Goal: Task Accomplishment & Management: Manage account settings

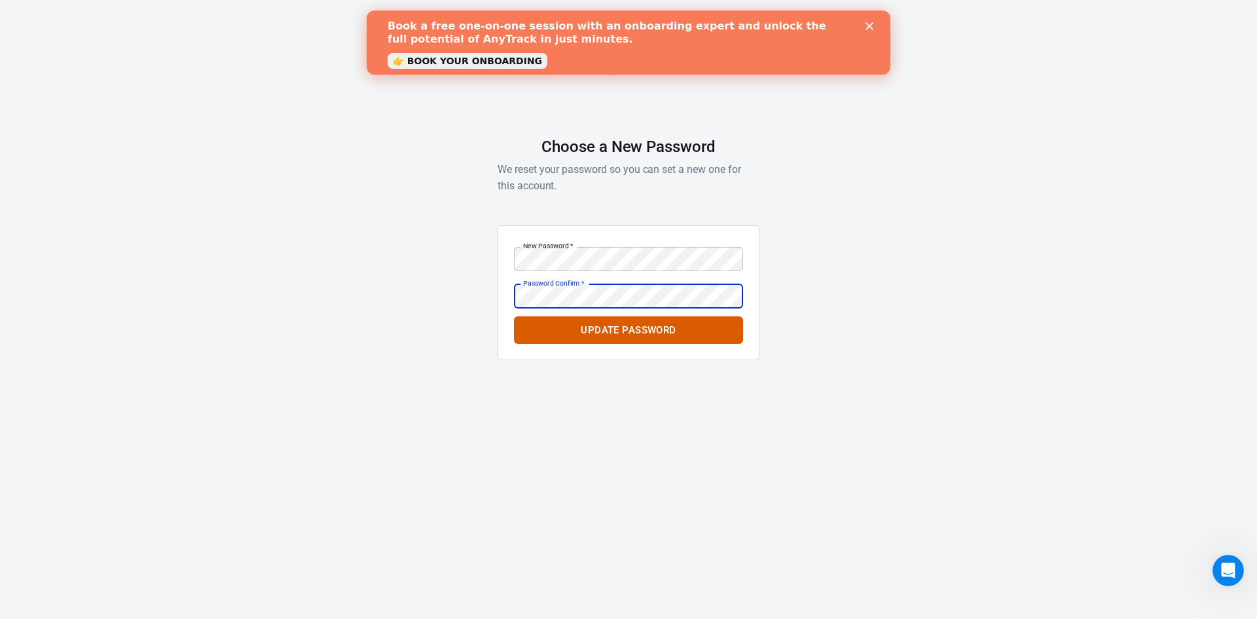
click at [514, 316] on button "Update Password" at bounding box center [628, 329] width 229 height 27
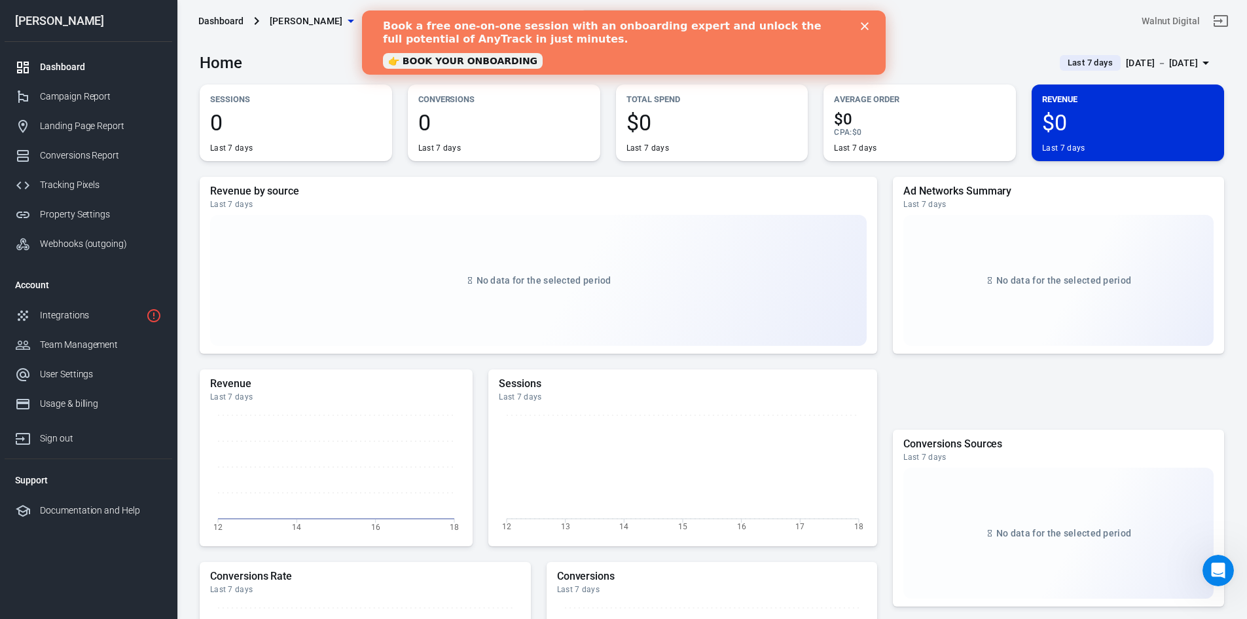
click at [860, 25] on icon "Close" at bounding box center [864, 26] width 8 height 8
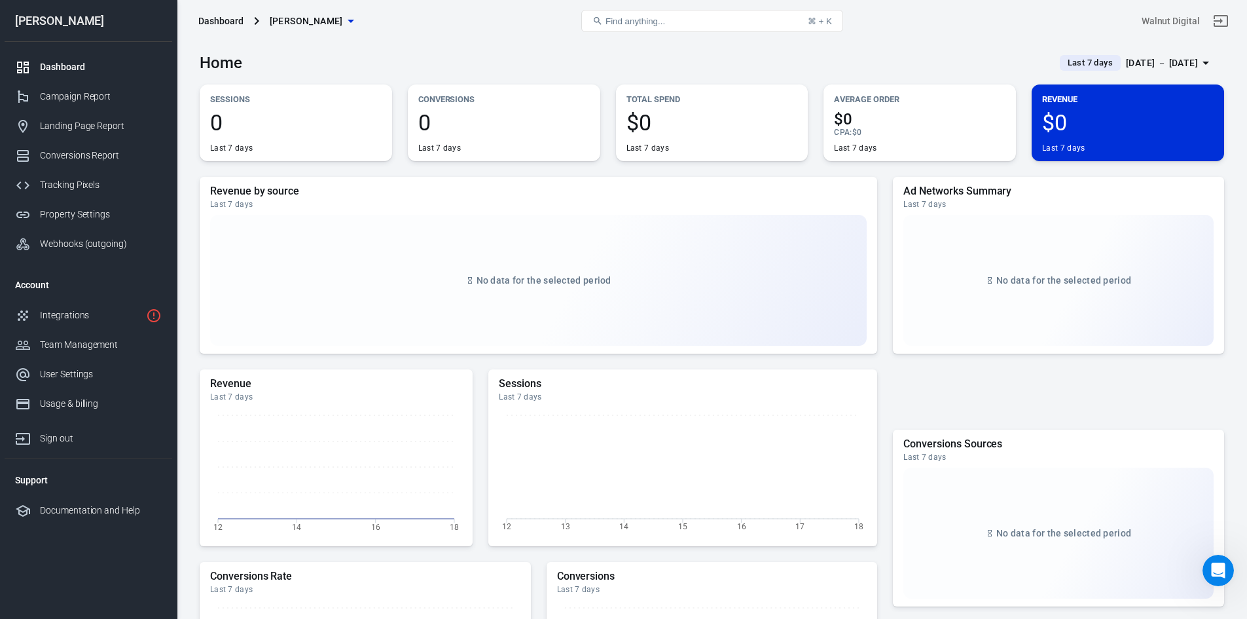
click at [343, 22] on icon "button" at bounding box center [351, 21] width 16 height 16
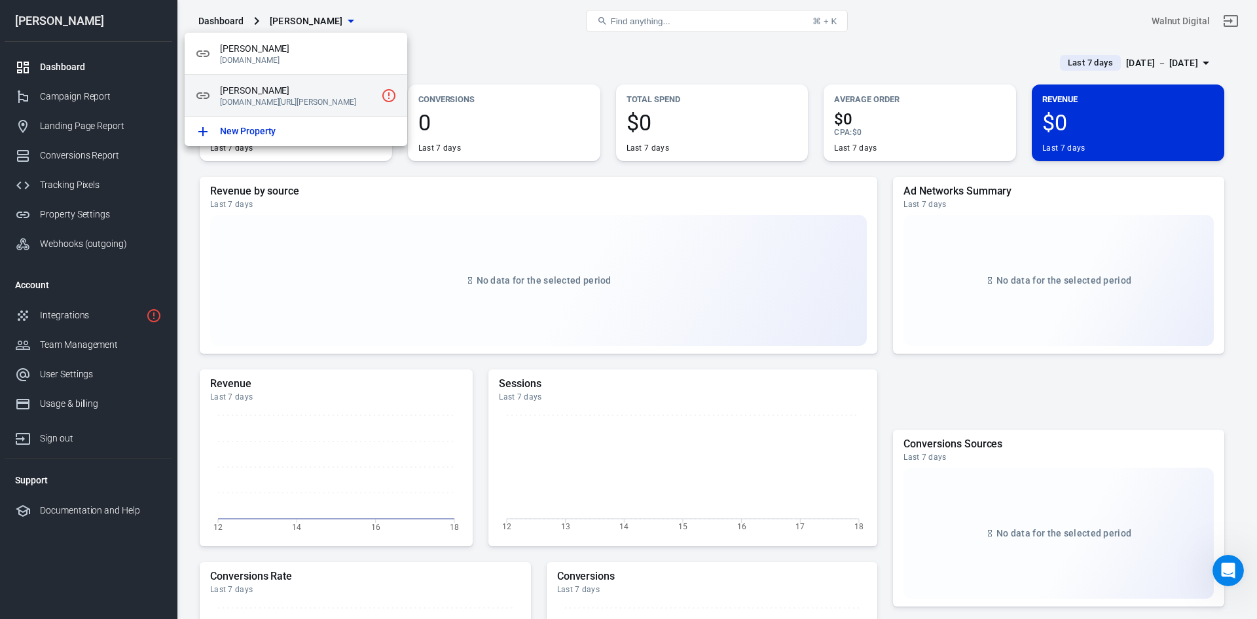
click at [304, 104] on p "[DOMAIN_NAME][URL][PERSON_NAME]" at bounding box center [298, 102] width 156 height 9
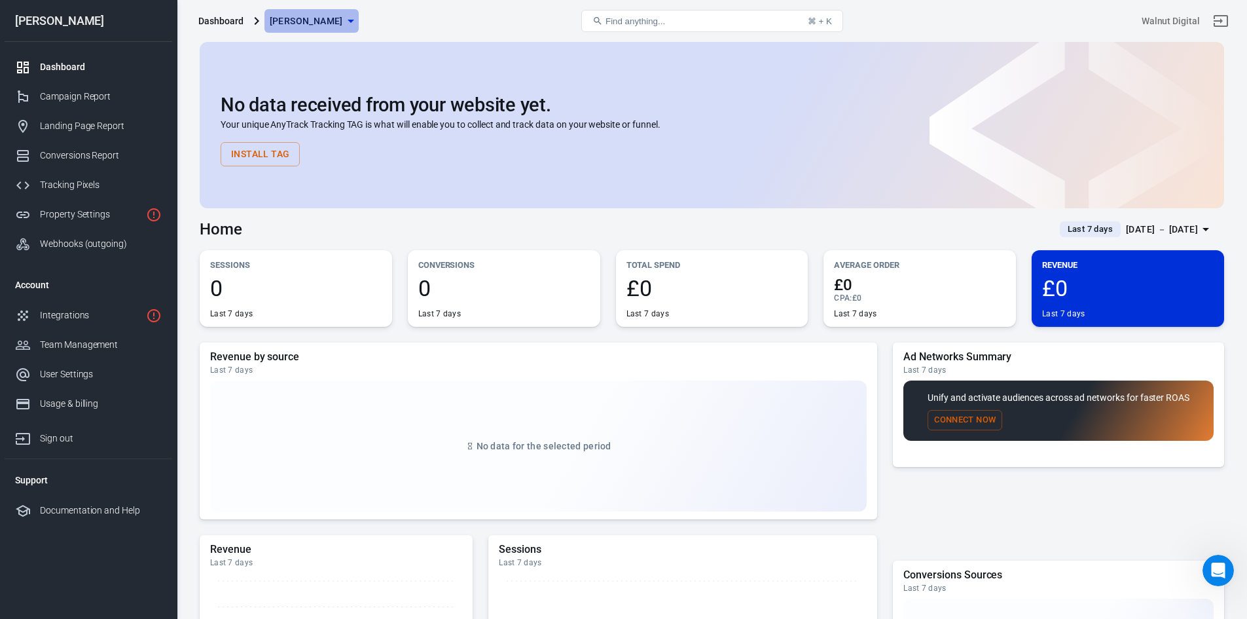
click at [343, 26] on icon "button" at bounding box center [351, 21] width 16 height 16
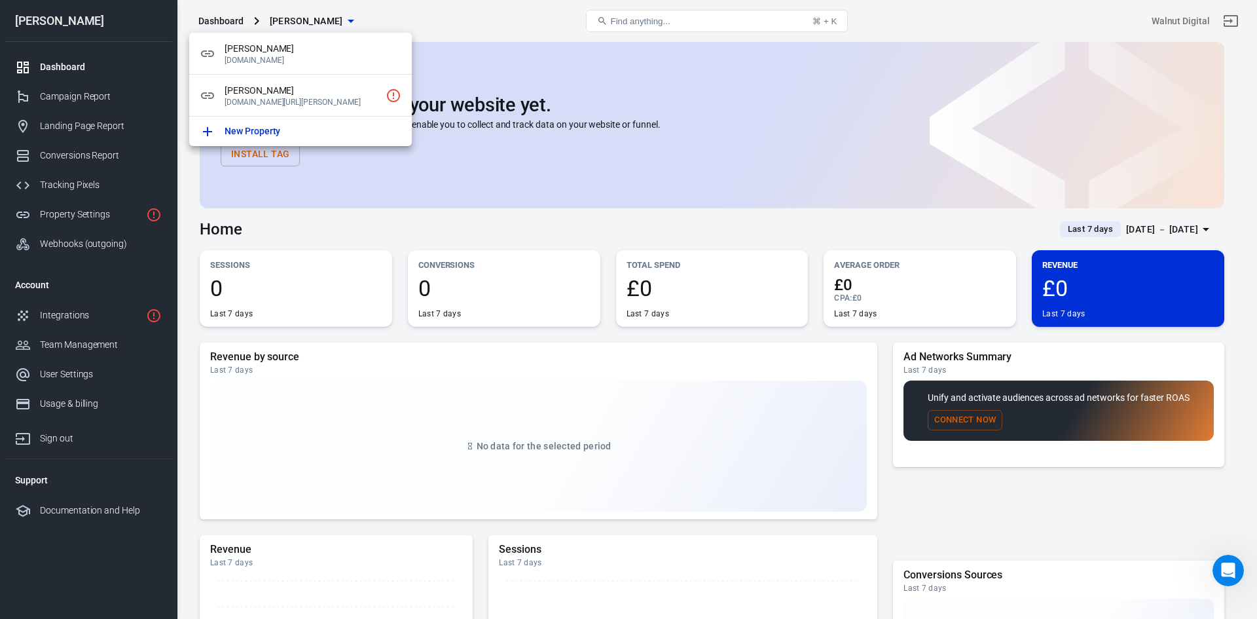
click at [430, 26] on div at bounding box center [628, 309] width 1257 height 619
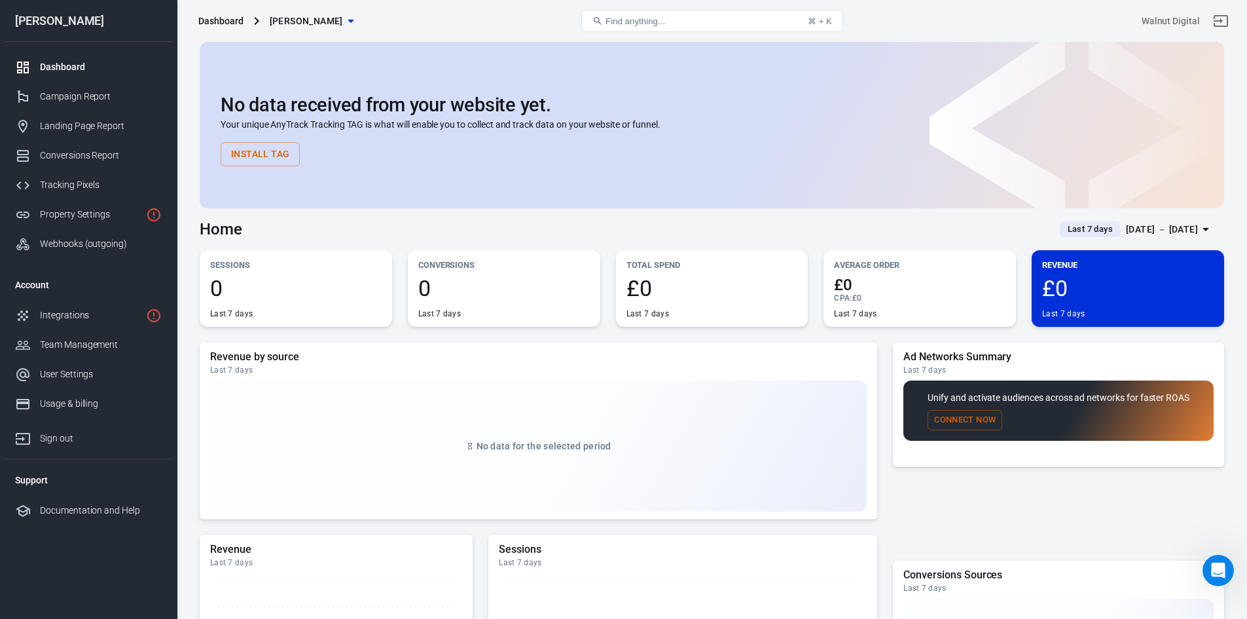
click at [333, 5] on div "Dashboard [PERSON_NAME] Find anything... ⌘ + K Walnut Digital" at bounding box center [712, 21] width 1070 height 42
click at [331, 12] on button "[PERSON_NAME]" at bounding box center [311, 21] width 94 height 24
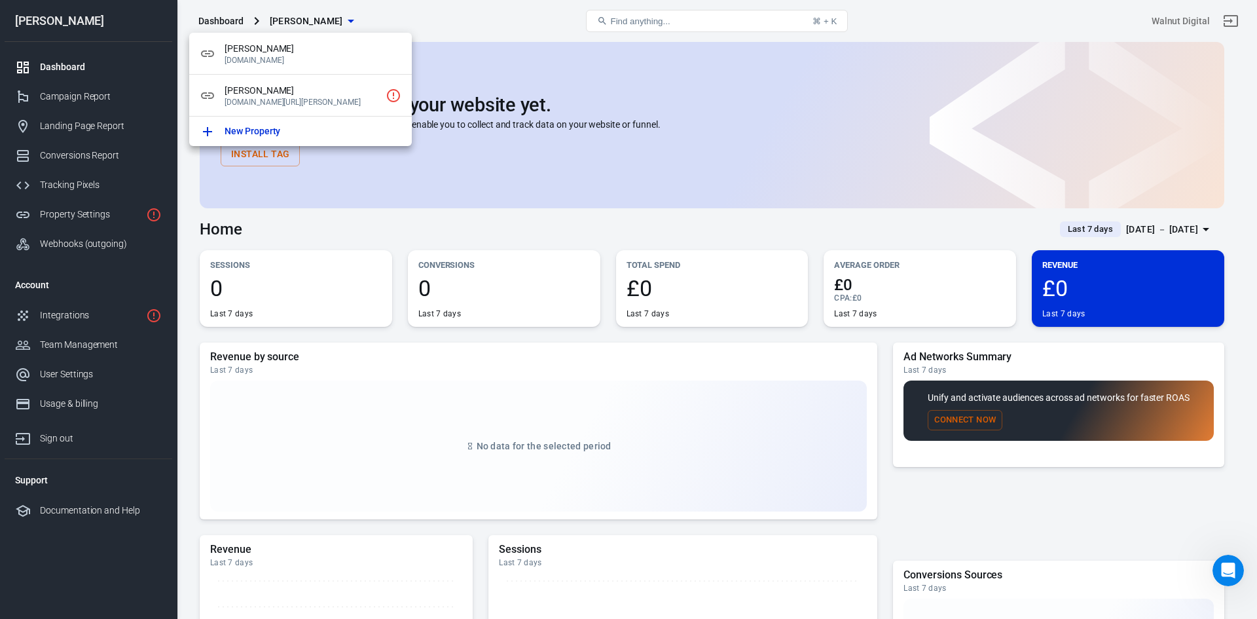
click at [361, 238] on div at bounding box center [628, 309] width 1257 height 619
